Goal: Task Accomplishment & Management: Manage account settings

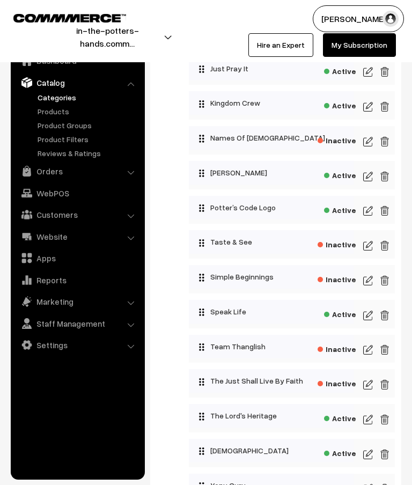
scroll to position [808, 0]
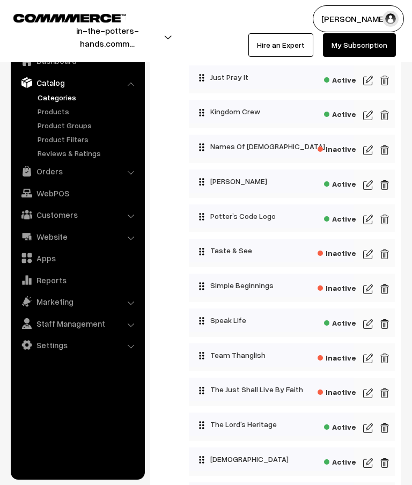
click at [372, 293] on img at bounding box center [368, 289] width 10 height 13
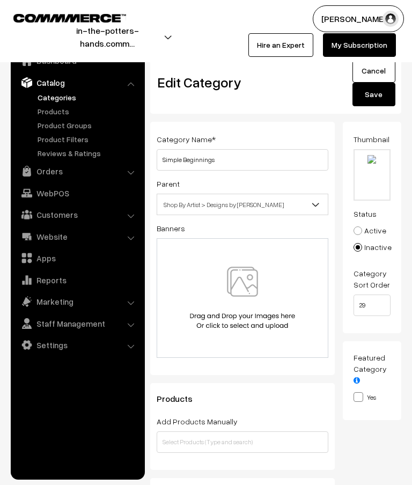
click at [375, 163] on input "file" at bounding box center [372, 174] width 35 height 49
type input "C:\fakepath\watermarked.png"
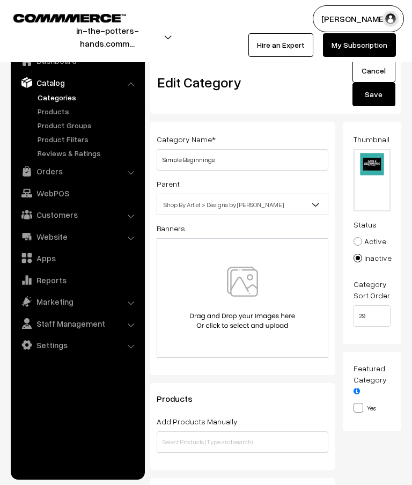
click at [383, 96] on button "Save" at bounding box center [374, 95] width 43 height 24
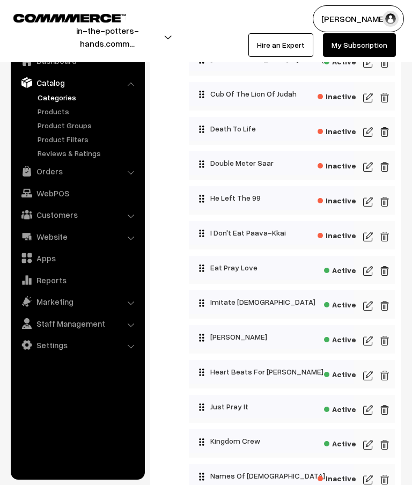
scroll to position [478, 0]
click at [372, 204] on img at bounding box center [368, 202] width 10 height 13
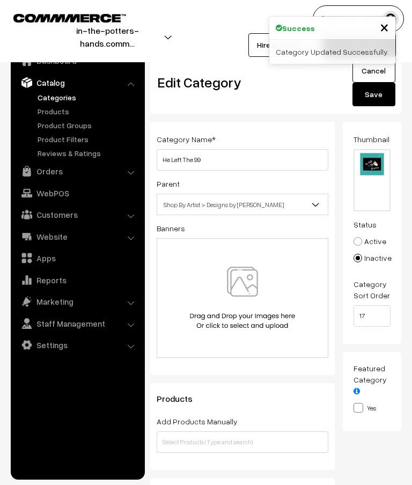
click at [378, 172] on input "file" at bounding box center [372, 180] width 35 height 60
click at [382, 77] on link "Cancel" at bounding box center [374, 71] width 43 height 24
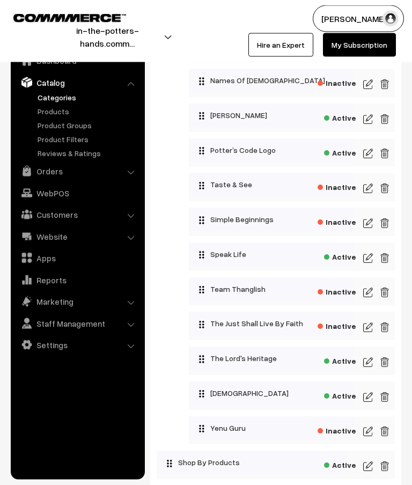
scroll to position [876, 0]
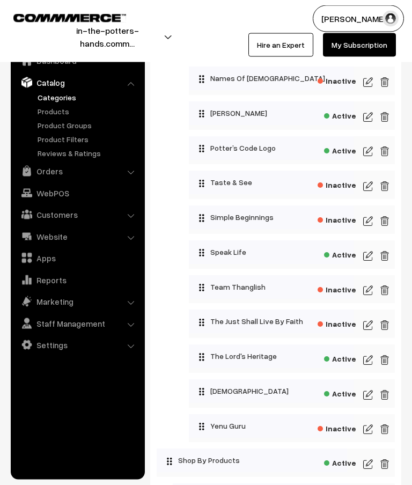
click at [372, 399] on img at bounding box center [368, 395] width 10 height 13
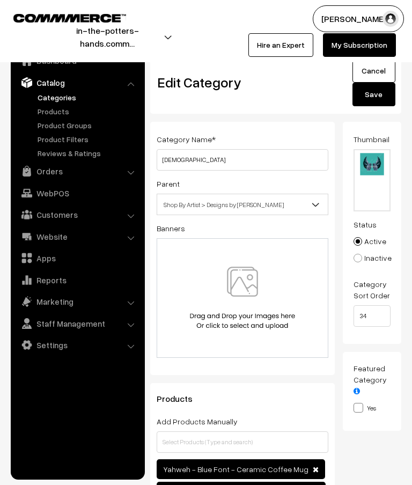
click at [374, 173] on input "file" at bounding box center [372, 180] width 35 height 60
type input "C:\fakepath\watermarked.png"
click at [382, 93] on button "Save" at bounding box center [374, 95] width 43 height 24
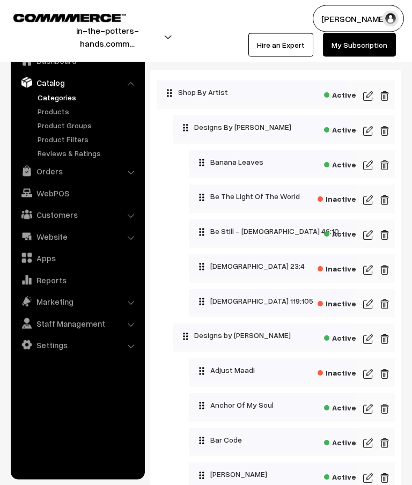
scroll to position [28, 0]
click at [371, 340] on img at bounding box center [368, 339] width 10 height 13
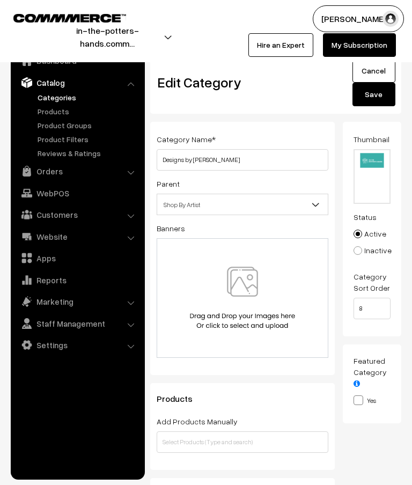
click at [374, 175] on input "file" at bounding box center [372, 176] width 35 height 53
type input "C:\fakepath\Banners- thumbnails.png"
click at [379, 94] on button "Save" at bounding box center [374, 95] width 43 height 24
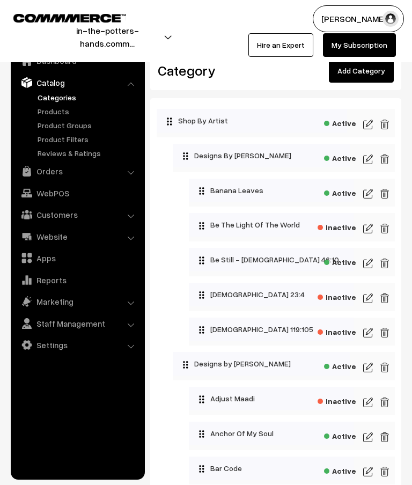
click at [370, 263] on img at bounding box center [368, 263] width 10 height 13
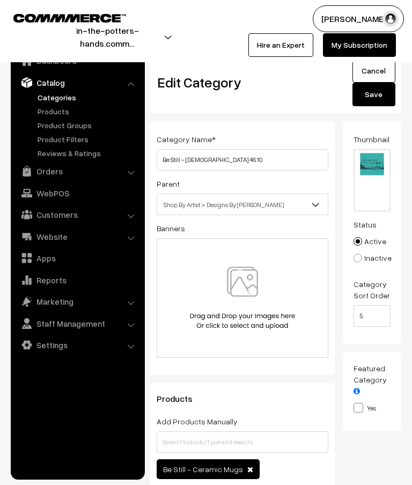
click at [372, 172] on input "file" at bounding box center [372, 180] width 35 height 60
type input "C:\fakepath\watermarked.png"
click at [380, 100] on button "Save" at bounding box center [374, 95] width 43 height 24
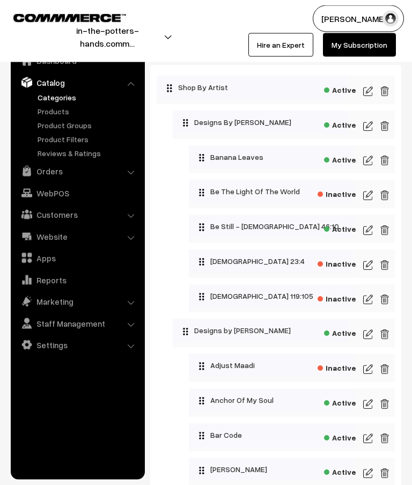
scroll to position [76, 0]
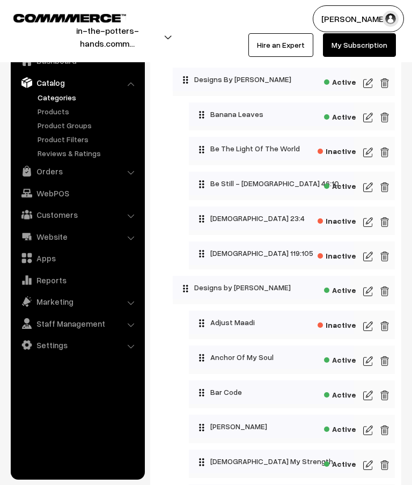
click at [368, 192] on img at bounding box center [368, 187] width 10 height 13
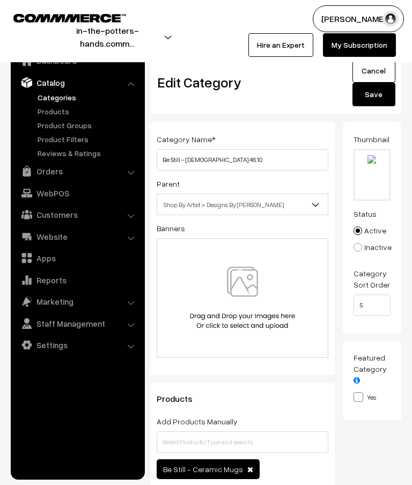
click at [374, 174] on input "file" at bounding box center [372, 174] width 35 height 49
type input "C:\fakepath\watermarked.png"
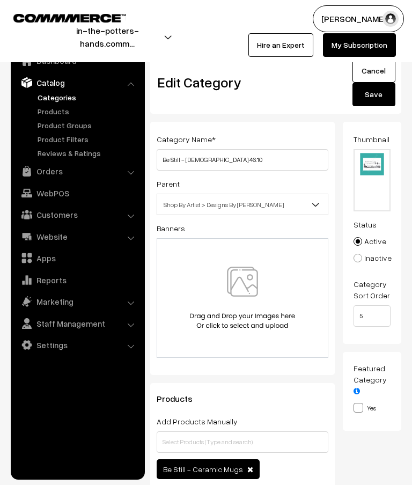
click at [381, 99] on button "Save" at bounding box center [374, 95] width 43 height 24
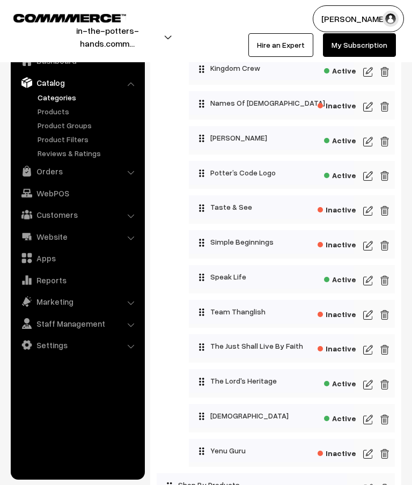
scroll to position [881, 0]
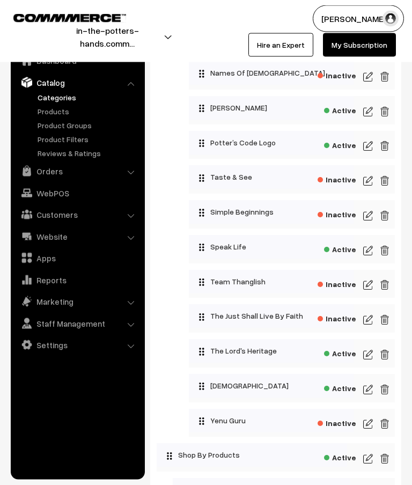
click at [370, 362] on img at bounding box center [368, 355] width 10 height 13
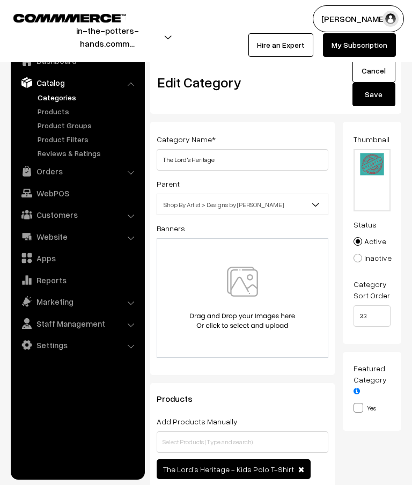
click at [376, 176] on input "file" at bounding box center [372, 180] width 35 height 60
type input "C:\fakepath\watermarked.png"
click at [382, 96] on button "Save" at bounding box center [374, 95] width 43 height 24
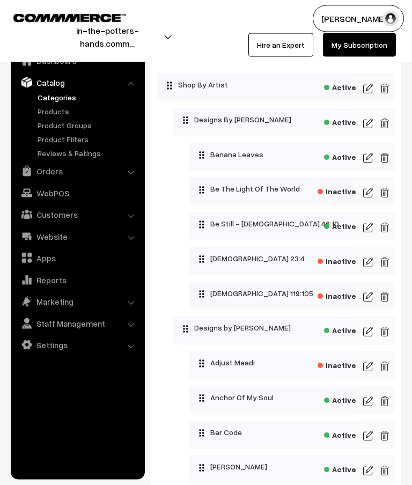
scroll to position [46, 0]
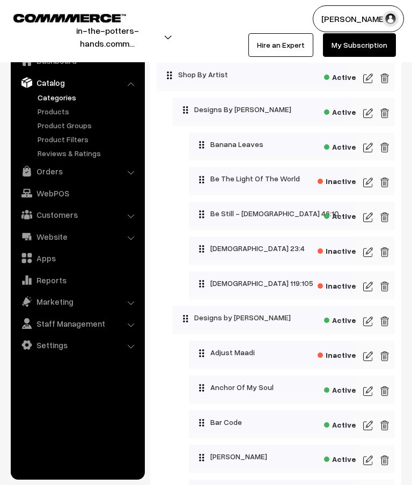
click at [388, 178] on img at bounding box center [385, 182] width 10 height 13
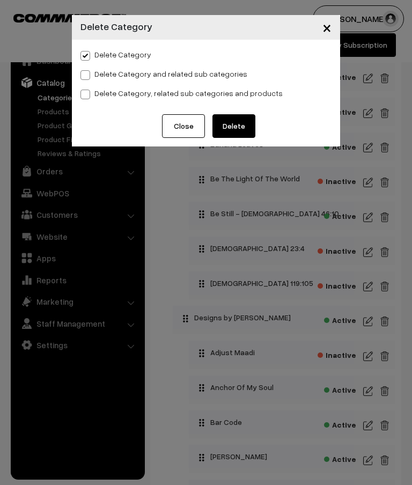
click at [248, 127] on button "Delete" at bounding box center [234, 126] width 43 height 24
